Goal: Check status

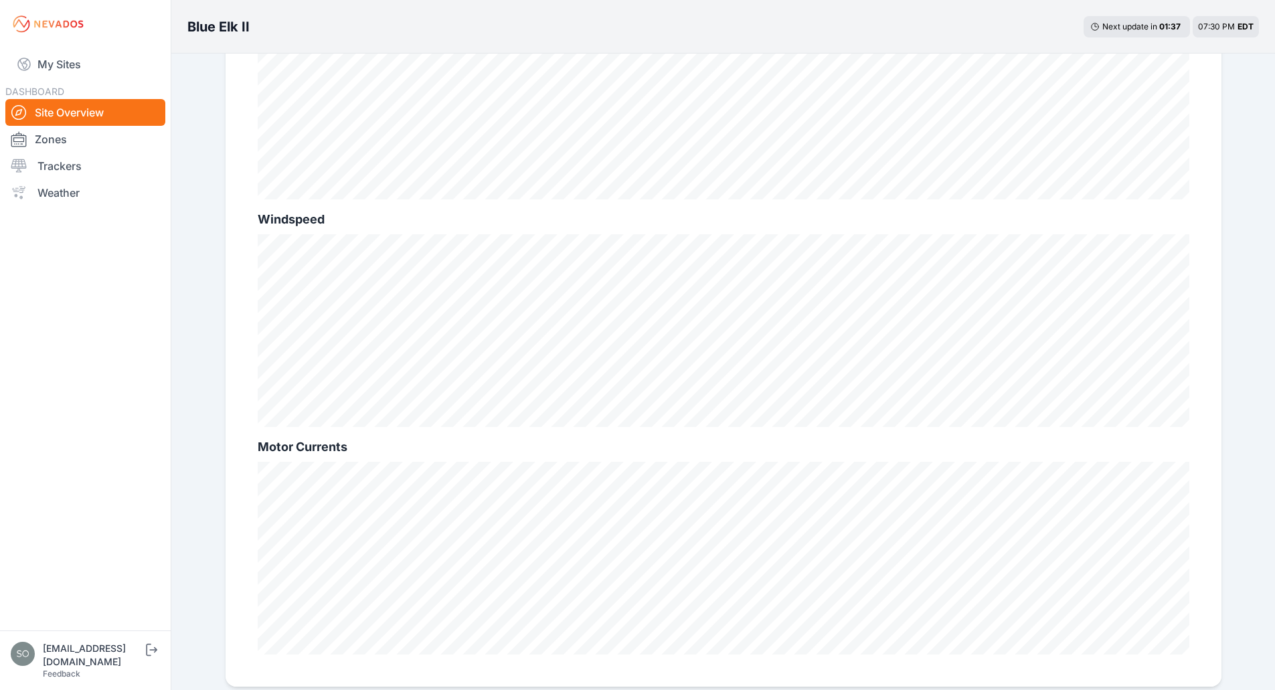
scroll to position [778, 0]
click at [86, 165] on link "Trackers" at bounding box center [85, 166] width 160 height 27
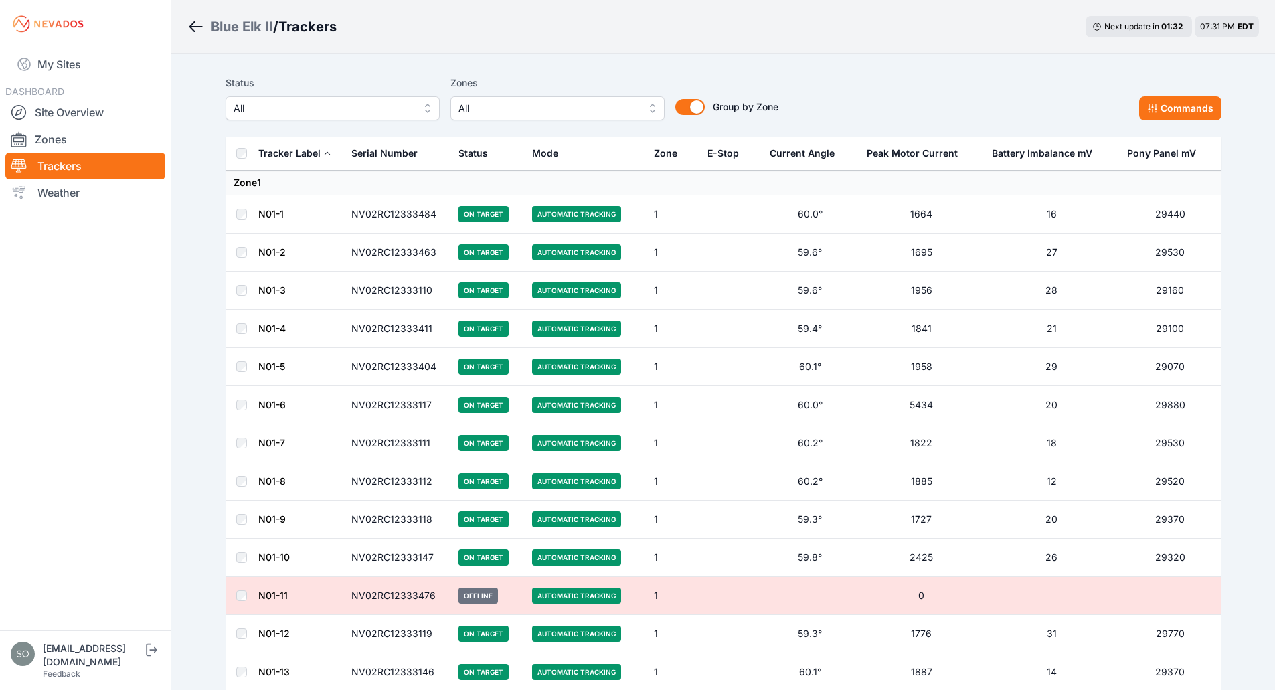
click at [378, 111] on span "All" at bounding box center [323, 108] width 179 height 16
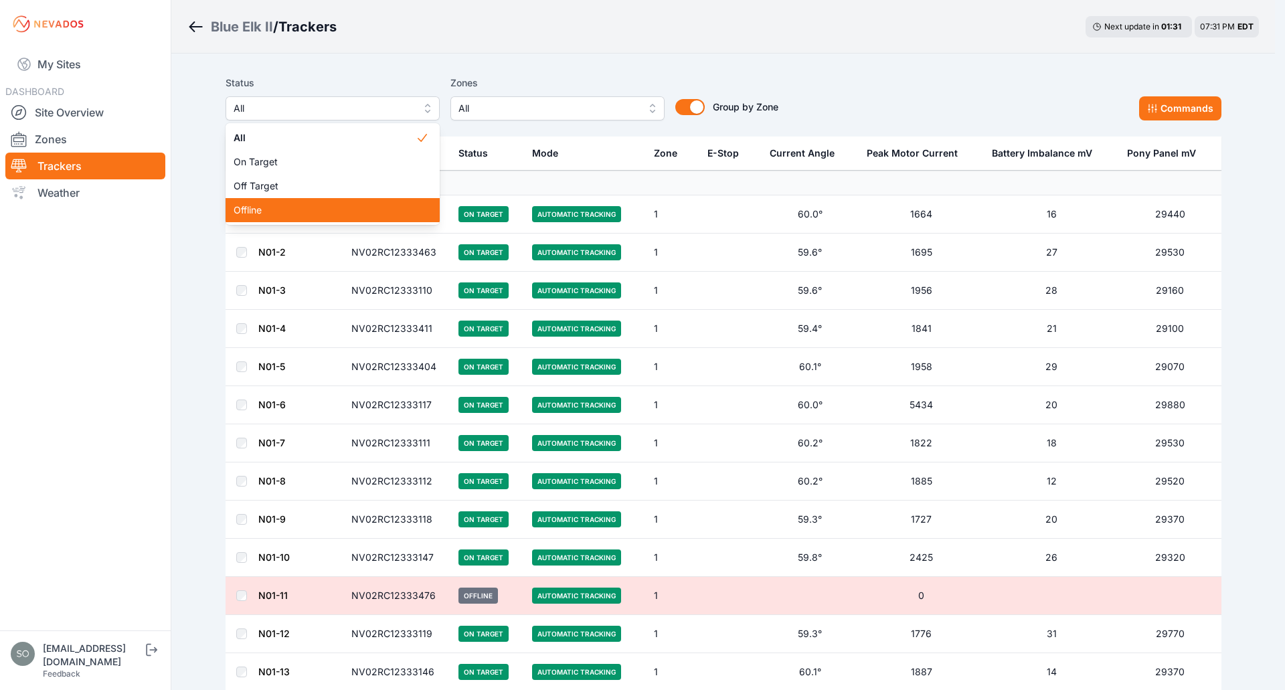
click at [347, 202] on div "Offline" at bounding box center [332, 210] width 214 height 24
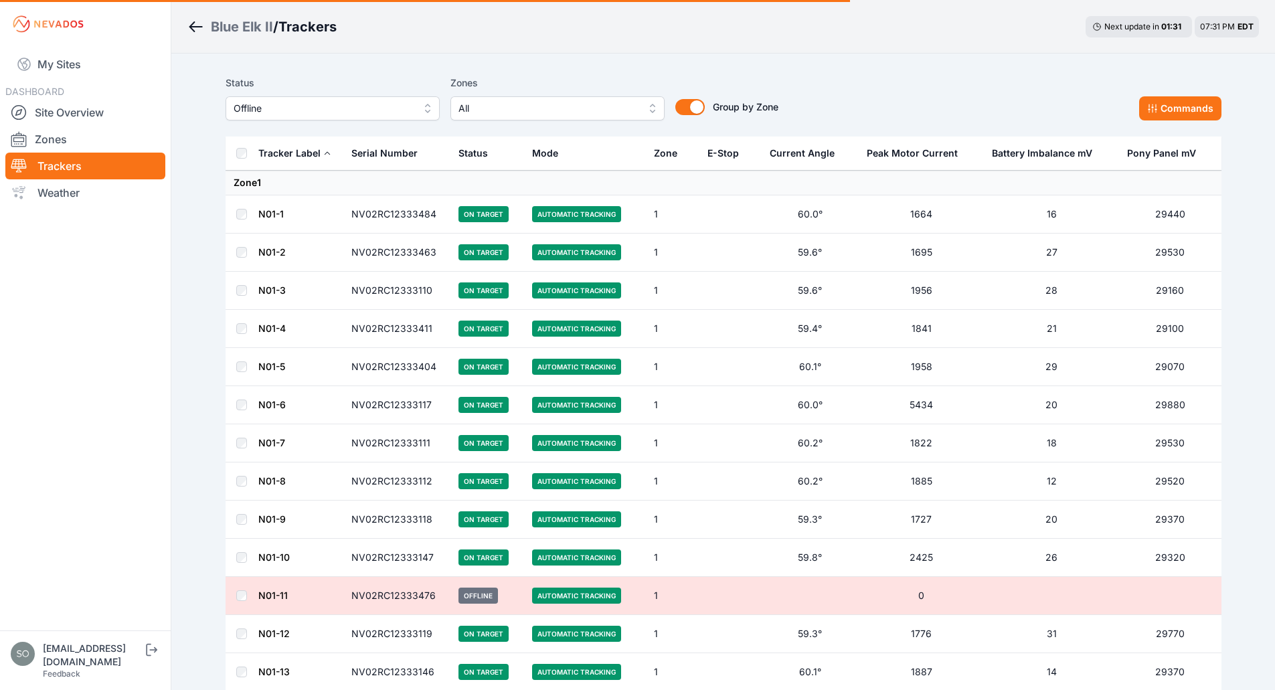
click at [387, 108] on span "Offline" at bounding box center [323, 108] width 179 height 16
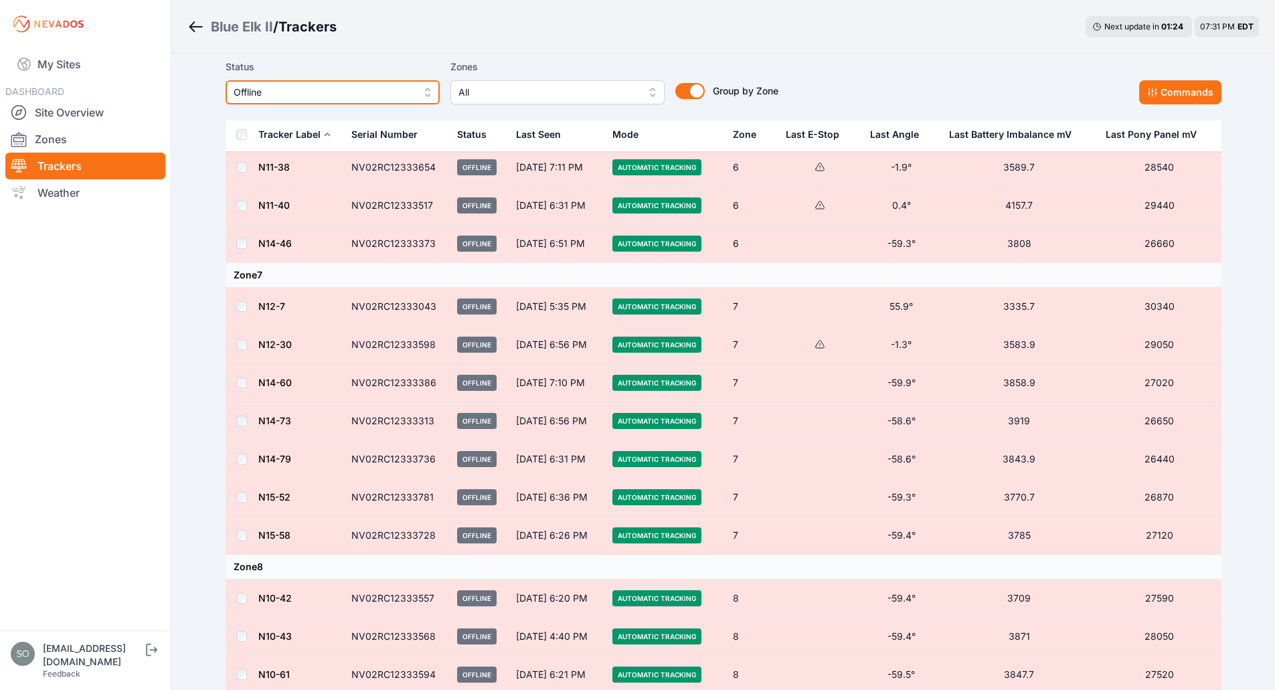
scroll to position [2230, 0]
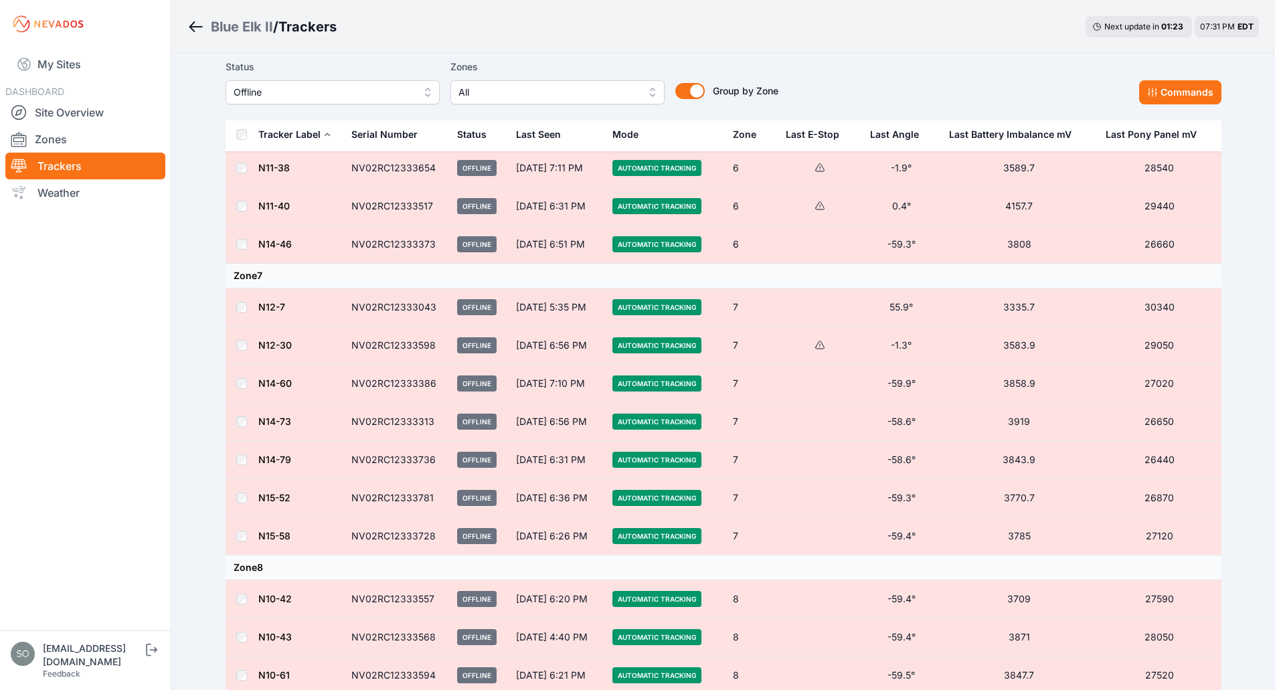
click at [437, 343] on td "NV02RC12333598" at bounding box center [396, 346] width 106 height 38
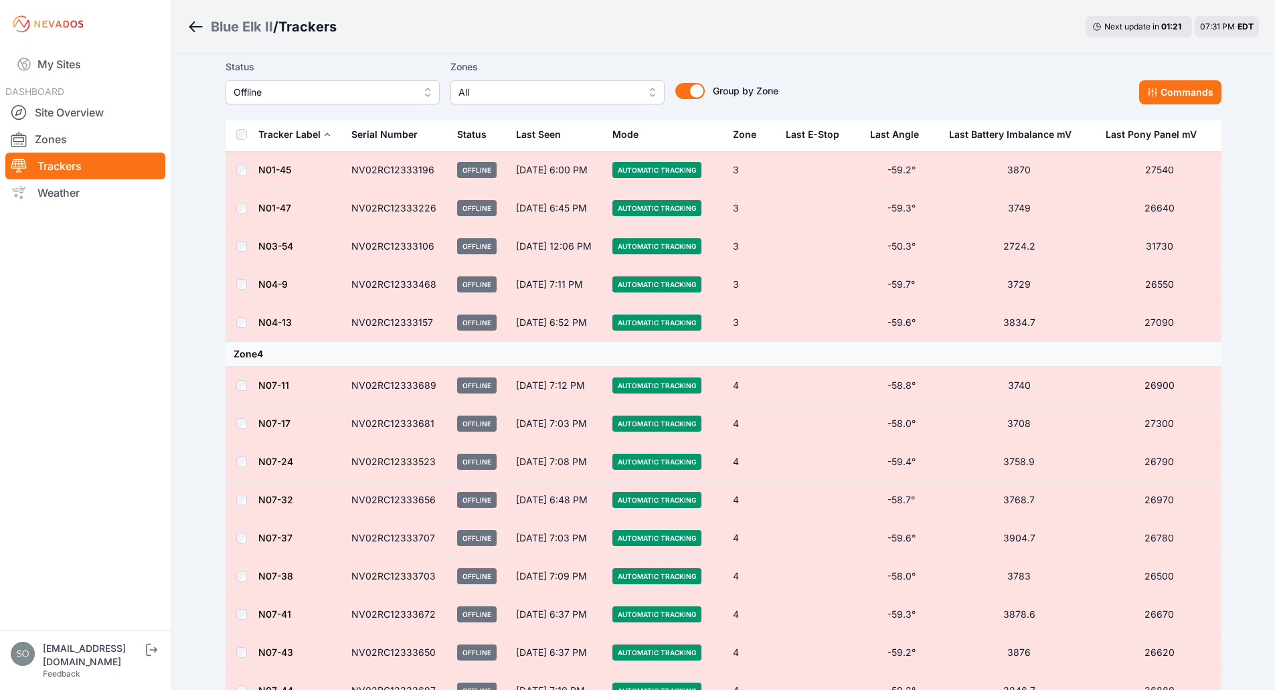
scroll to position [551, 0]
click at [198, 27] on icon "Breadcrumb" at bounding box center [195, 26] width 13 height 1
